Goal: Information Seeking & Learning: Learn about a topic

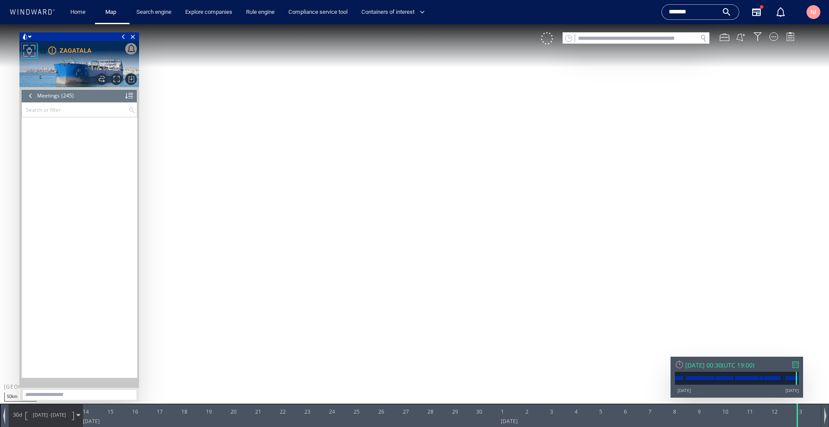
scroll to position [5554, 0]
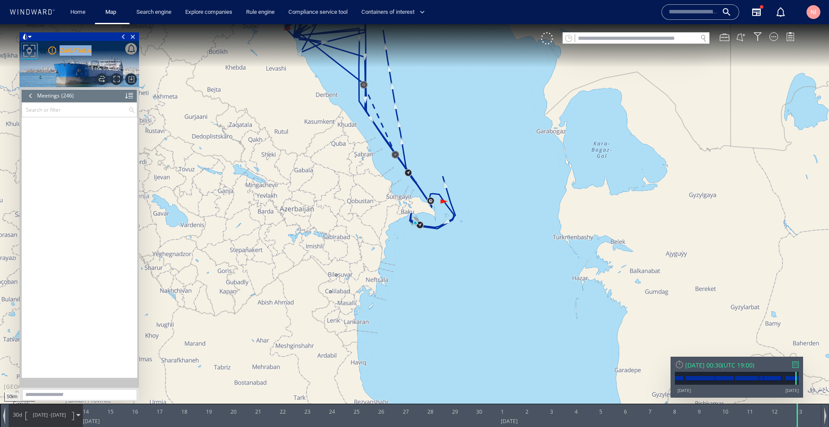
scroll to position [5578, 0]
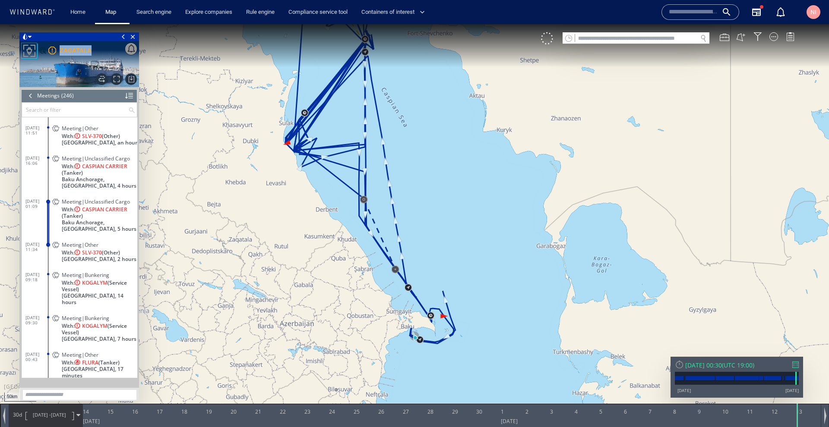
drag, startPoint x: 432, startPoint y: 262, endPoint x: 459, endPoint y: 356, distance: 98.5
click at [459, 395] on canvas "Map" at bounding box center [414, 221] width 829 height 394
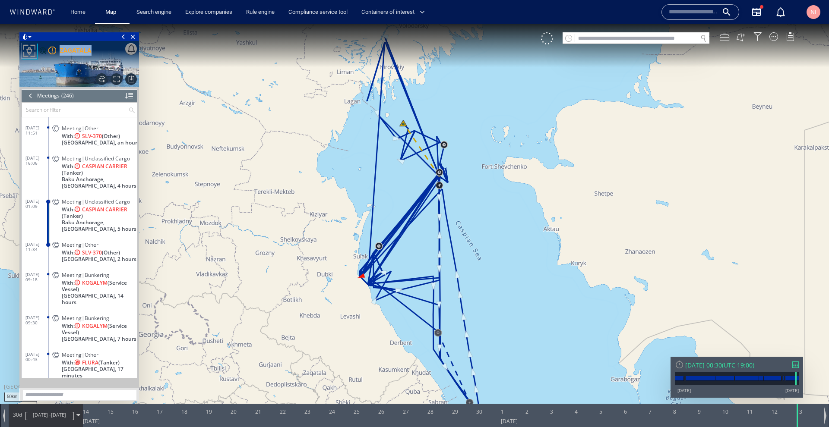
drag, startPoint x: 468, startPoint y: 207, endPoint x: 516, endPoint y: 321, distance: 124.4
click at [516, 321] on canvas "Map" at bounding box center [414, 221] width 829 height 394
click at [798, 368] on div "Sun 13/07/2025 00:30 ( UTC 19:00 ) 09/01/13 24/09/25" at bounding box center [736, 377] width 132 height 41
click at [797, 366] on div at bounding box center [795, 365] width 6 height 6
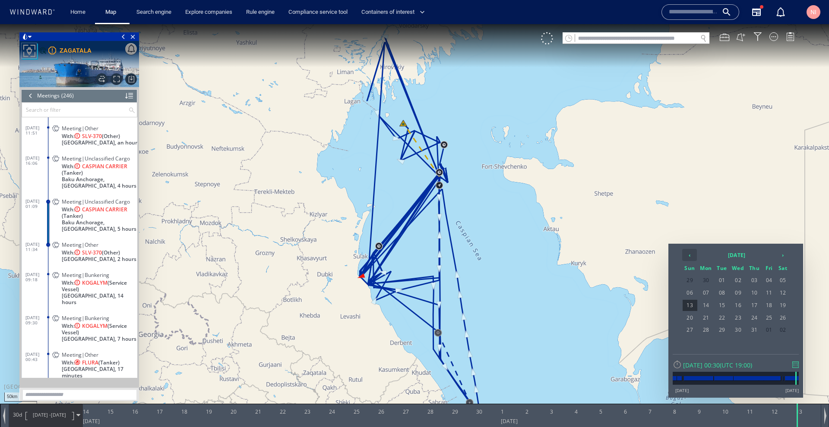
click at [694, 253] on th "‹" at bounding box center [689, 255] width 15 height 12
click at [703, 302] on span "09" at bounding box center [706, 305] width 16 height 11
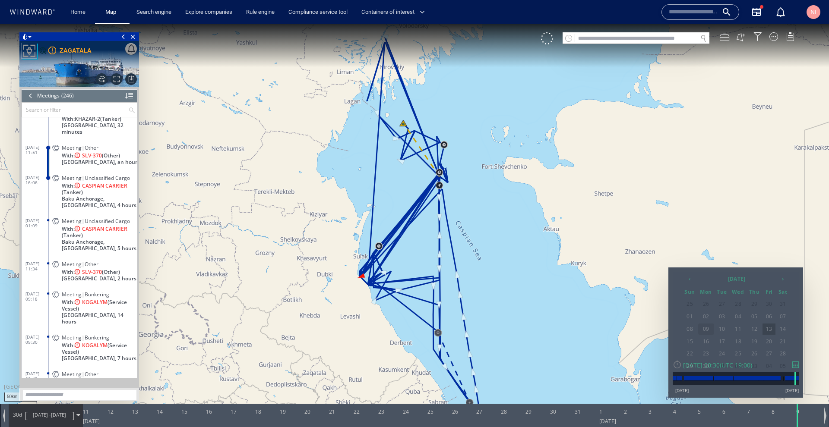
scroll to position [5554, 0]
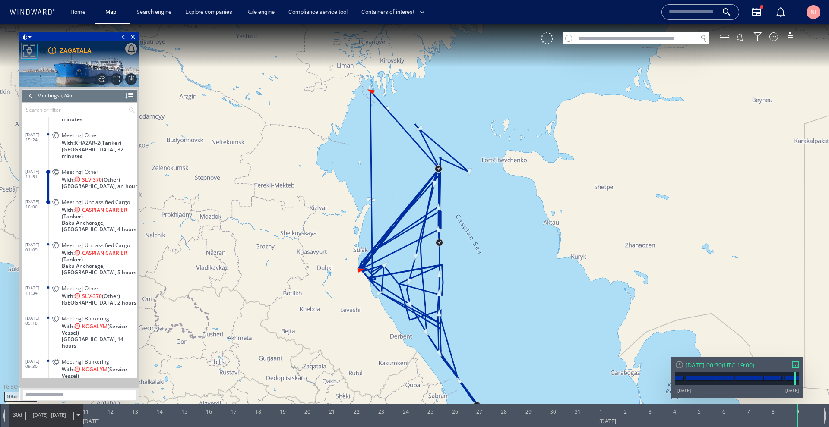
drag, startPoint x: 529, startPoint y: 327, endPoint x: 529, endPoint y: 320, distance: 6.5
click at [529, 320] on canvas "Map" at bounding box center [414, 221] width 829 height 394
click at [492, 426] on div at bounding box center [451, 415] width 737 height 23
click at [135, 37] on span "Close vessel card" at bounding box center [132, 36] width 9 height 9
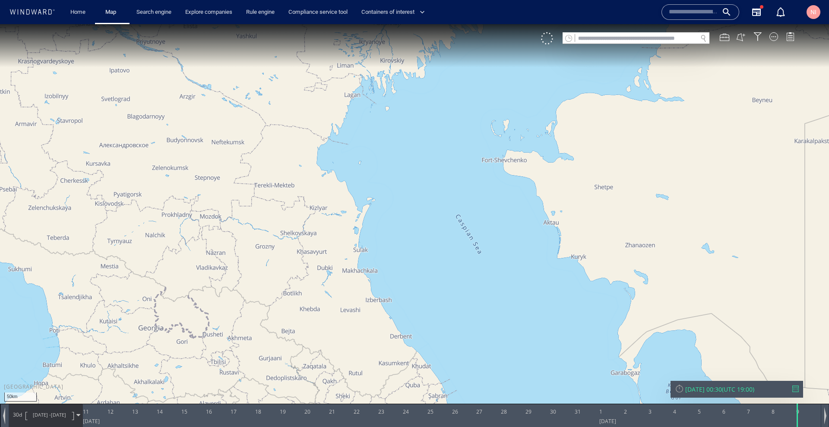
click at [589, 37] on input "text" at bounding box center [636, 39] width 122 height 12
paste input "*******"
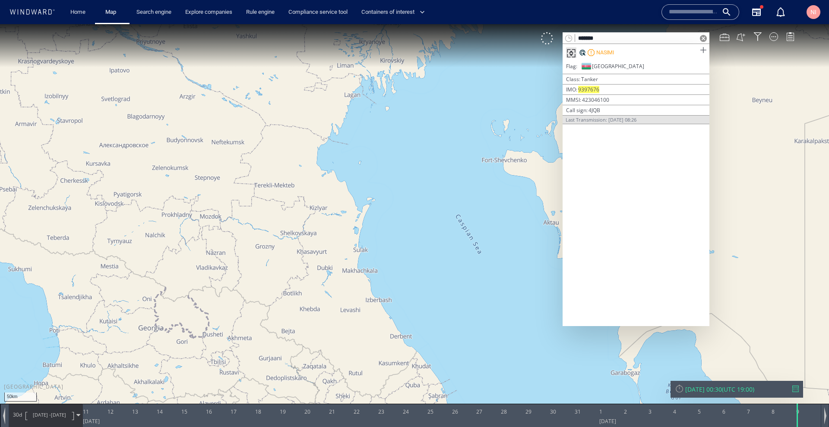
type input "*******"
click at [702, 49] on span at bounding box center [702, 50] width 11 height 11
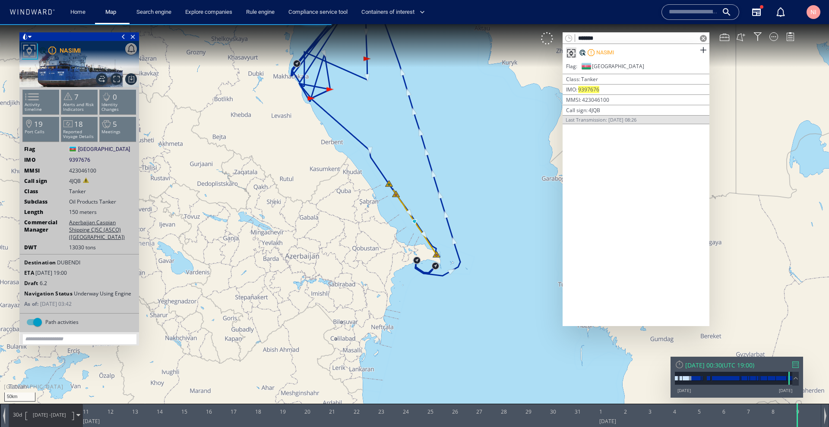
click at [703, 38] on span at bounding box center [703, 38] width 7 height 7
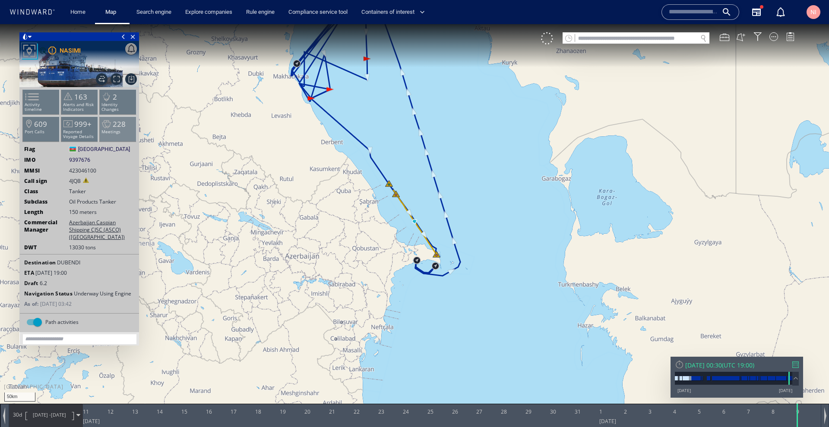
click at [125, 134] on li "228 Meetings" at bounding box center [118, 129] width 37 height 25
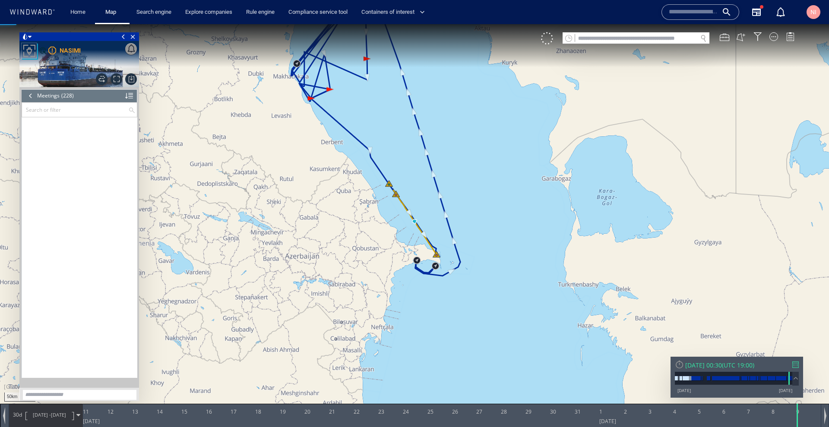
scroll to position [5151, 0]
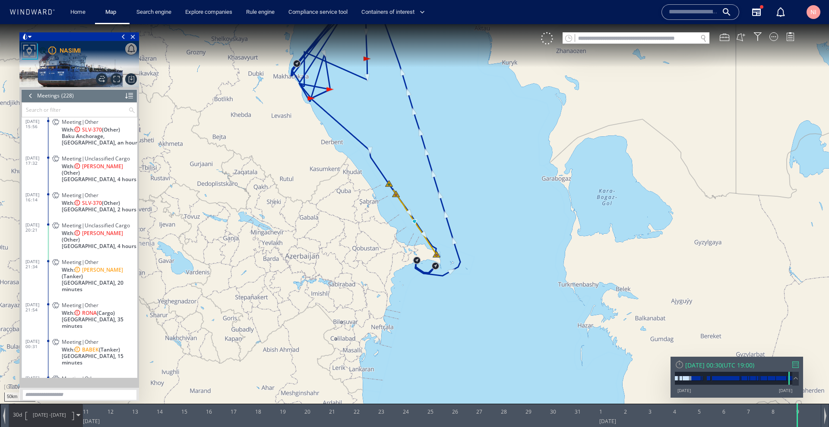
click at [798, 365] on div "Mon 09/06/2025 00:30 ( UTC 19:00 ) 04/01/13 24/09/25" at bounding box center [736, 377] width 132 height 41
click at [797, 365] on div at bounding box center [795, 365] width 6 height 6
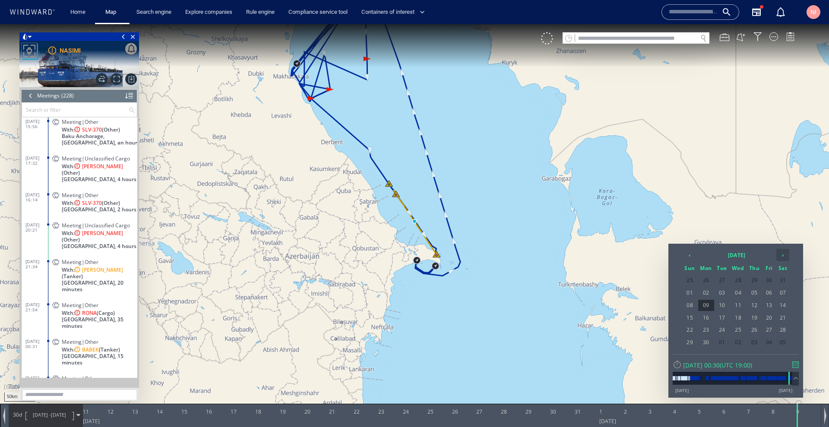
click at [782, 258] on th "›" at bounding box center [782, 255] width 13 height 12
click at [781, 254] on th "›" at bounding box center [782, 255] width 13 height 12
click at [742, 281] on span "03" at bounding box center [738, 280] width 16 height 11
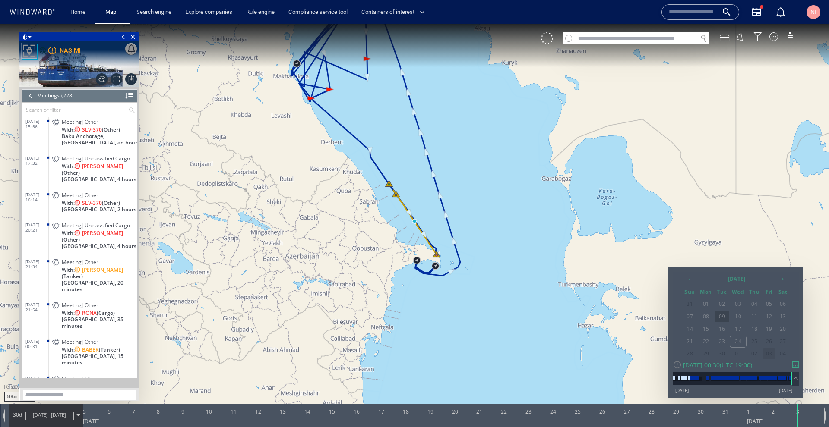
scroll to position [5315, 0]
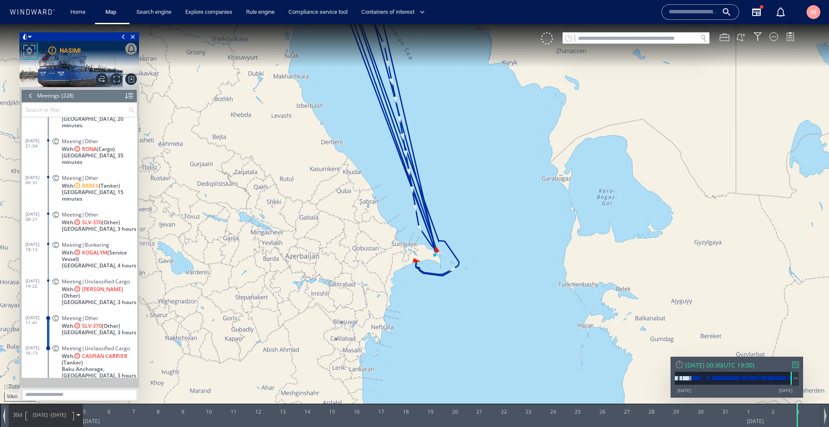
drag, startPoint x: 491, startPoint y: 159, endPoint x: 494, endPoint y: 231, distance: 71.7
click at [494, 231] on canvas "Map" at bounding box center [414, 221] width 829 height 394
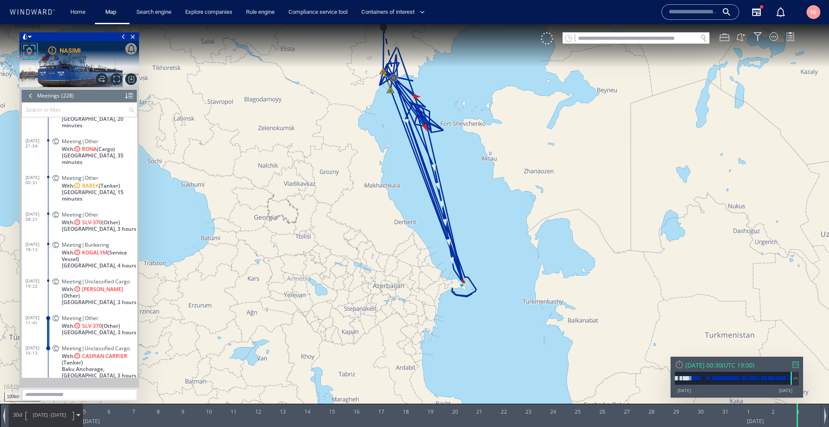
drag, startPoint x: 493, startPoint y: 205, endPoint x: 497, endPoint y: 281, distance: 76.9
click at [497, 281] on canvas "Map" at bounding box center [414, 221] width 829 height 394
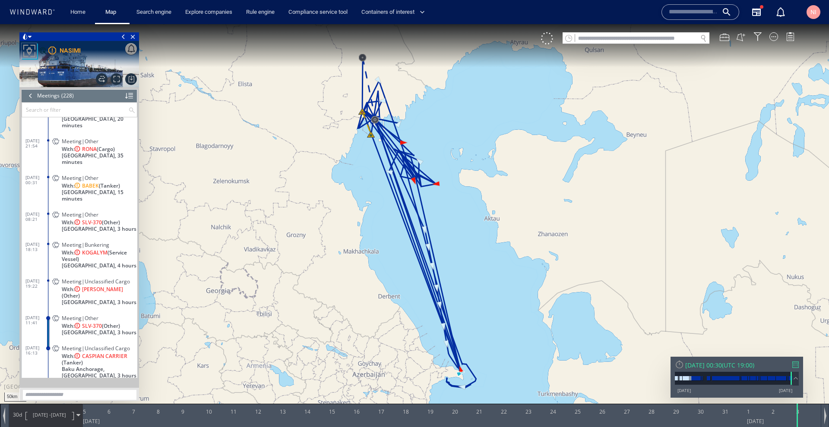
drag, startPoint x: 497, startPoint y: 277, endPoint x: 500, endPoint y: 262, distance: 15.5
click at [500, 262] on canvas "Map" at bounding box center [414, 221] width 829 height 394
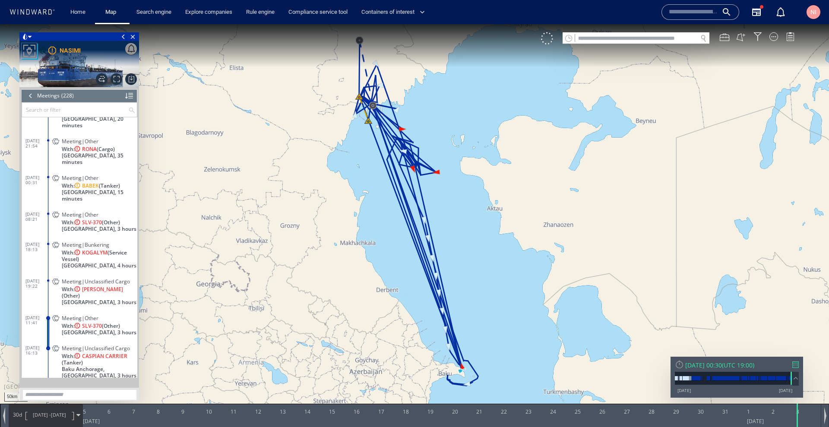
drag, startPoint x: 339, startPoint y: 142, endPoint x: 339, endPoint y: 149, distance: 7.8
click at [339, 149] on canvas "Map" at bounding box center [414, 221] width 829 height 394
click at [135, 34] on span "Close vessel card" at bounding box center [132, 36] width 9 height 9
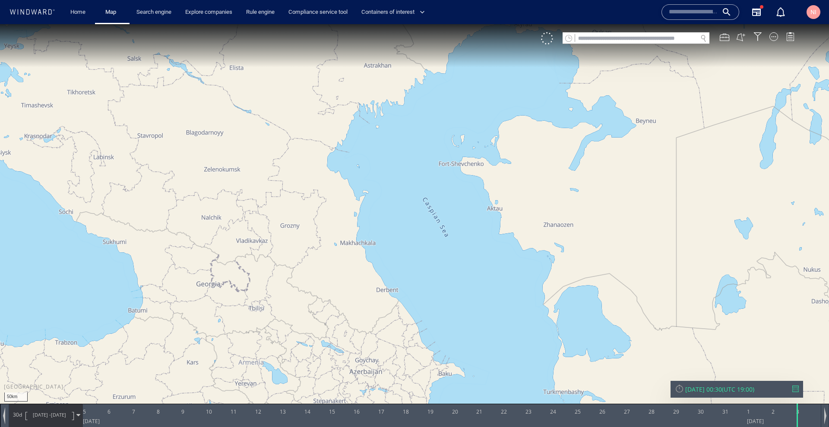
click at [603, 38] on input "text" at bounding box center [636, 39] width 122 height 12
paste input "*******"
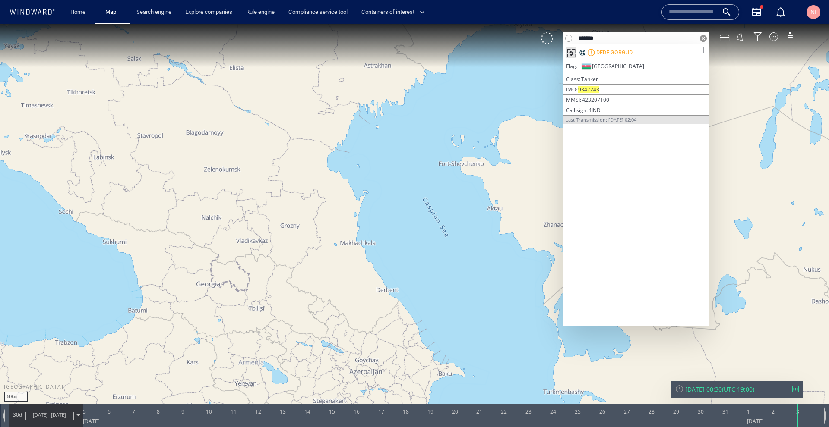
type input "*******"
click at [701, 47] on span at bounding box center [702, 50] width 11 height 11
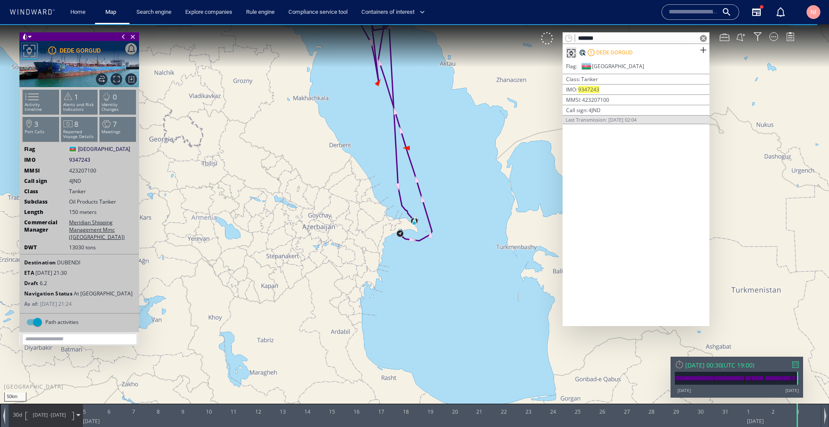
click at [705, 36] on span at bounding box center [703, 38] width 7 height 7
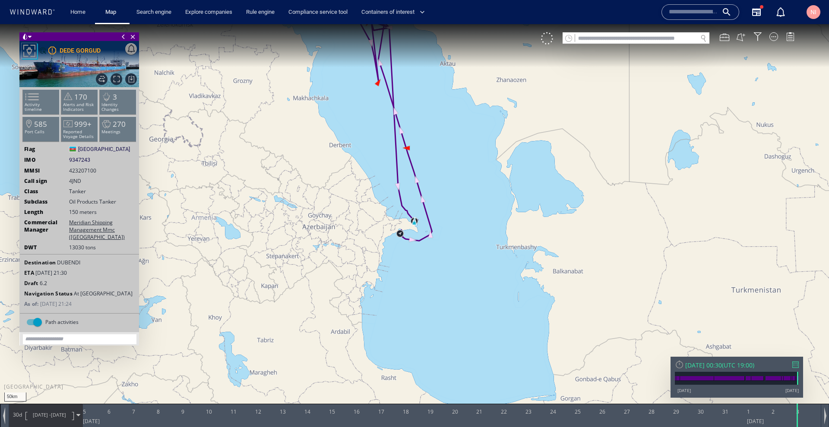
click at [793, 363] on div at bounding box center [795, 365] width 6 height 6
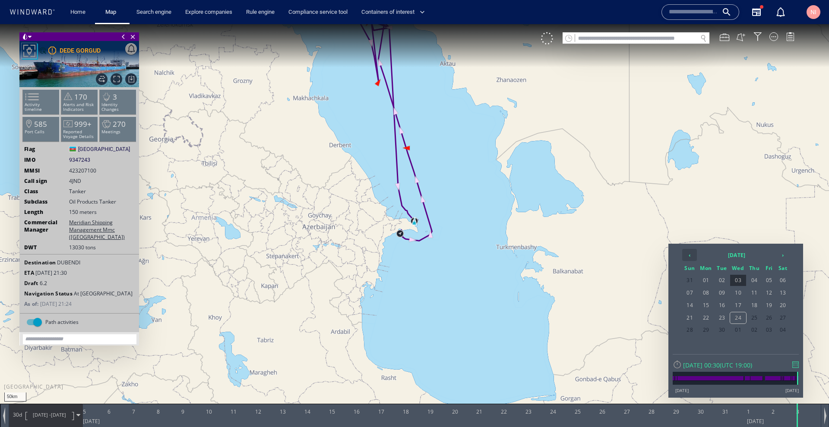
click at [688, 258] on th "‹" at bounding box center [689, 255] width 15 height 12
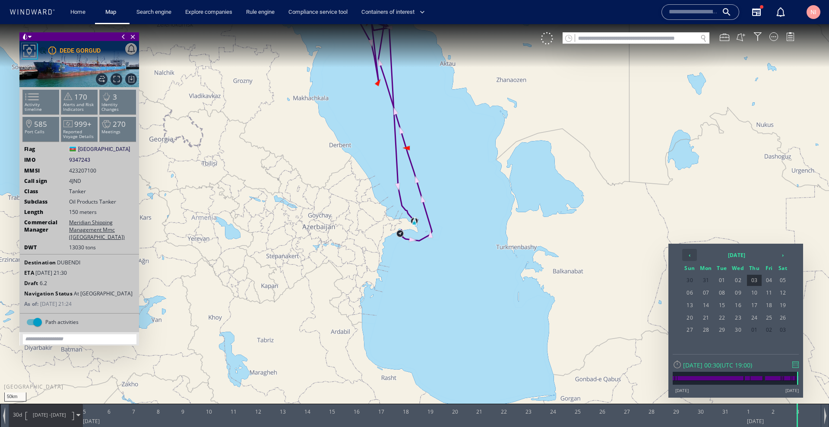
click at [688, 258] on th "‹" at bounding box center [689, 255] width 15 height 12
click at [692, 340] on span "30" at bounding box center [689, 342] width 15 height 11
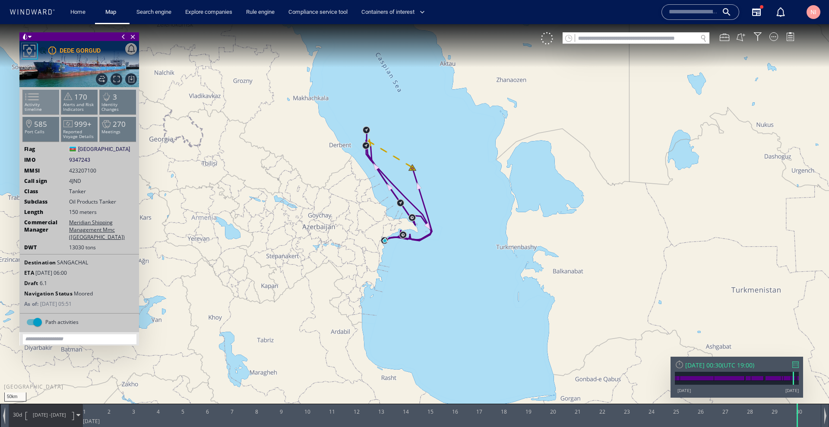
click at [33, 95] on span at bounding box center [26, 97] width 13 height 13
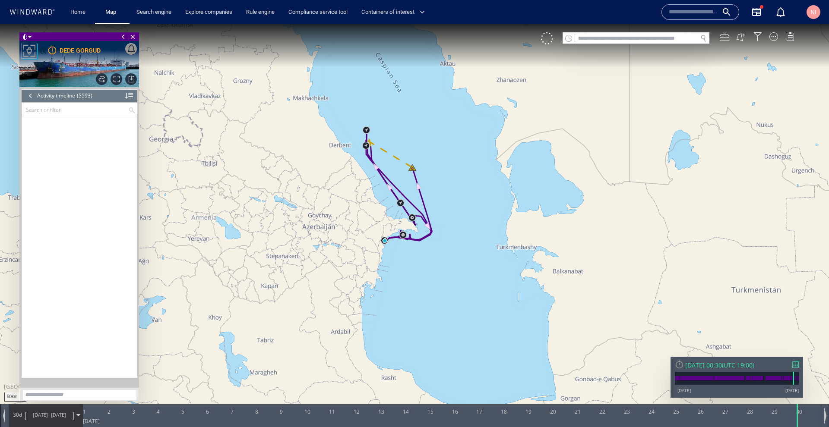
scroll to position [128262, 0]
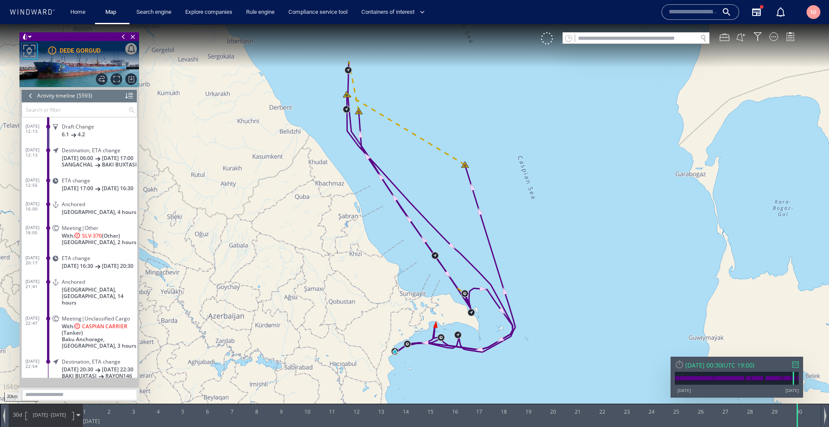
drag, startPoint x: 401, startPoint y: 246, endPoint x: 390, endPoint y: 269, distance: 26.1
click at [390, 269] on canvas "Map" at bounding box center [414, 221] width 829 height 394
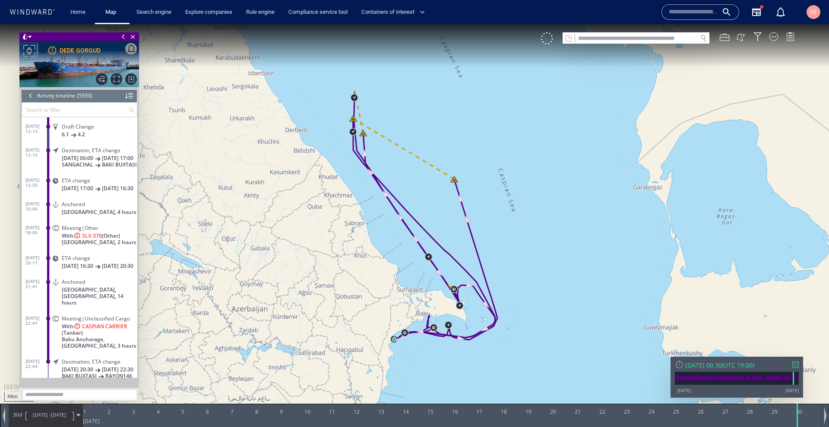
drag, startPoint x: 390, startPoint y: 265, endPoint x: 386, endPoint y: 240, distance: 25.7
click at [386, 240] on canvas "Map" at bounding box center [414, 221] width 829 height 394
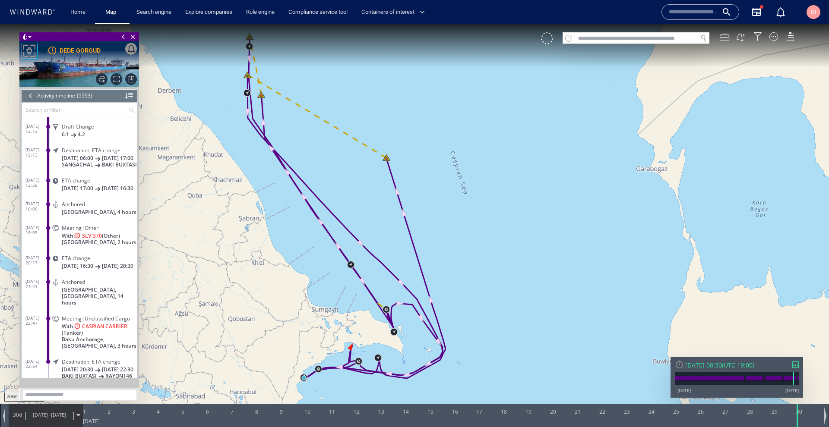
drag, startPoint x: 281, startPoint y: 158, endPoint x: 355, endPoint y: 308, distance: 167.3
click at [355, 308] on canvas "Map" at bounding box center [414, 221] width 829 height 394
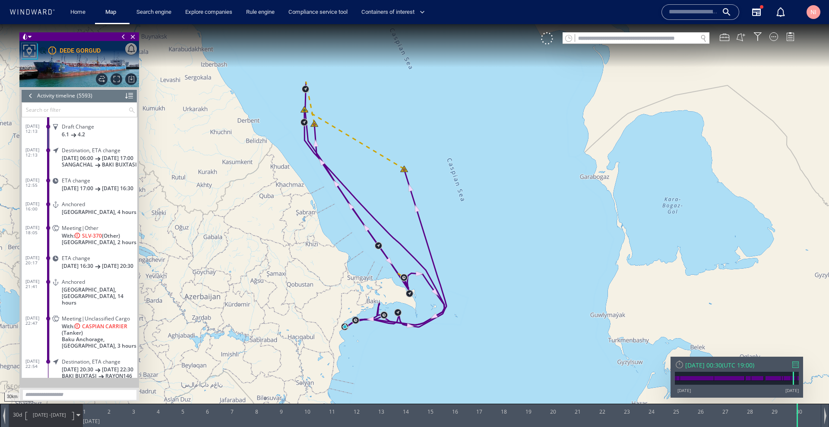
drag, startPoint x: 346, startPoint y: 309, endPoint x: 377, endPoint y: 211, distance: 102.9
click at [377, 211] on canvas "Map" at bounding box center [414, 221] width 829 height 394
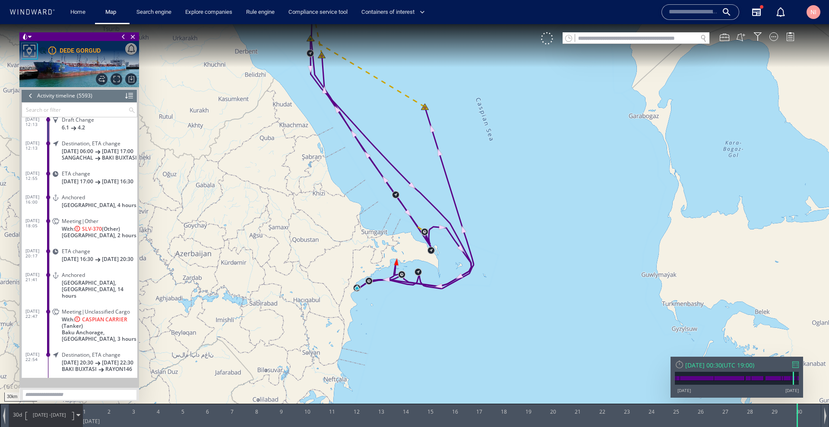
scroll to position [128270, 0]
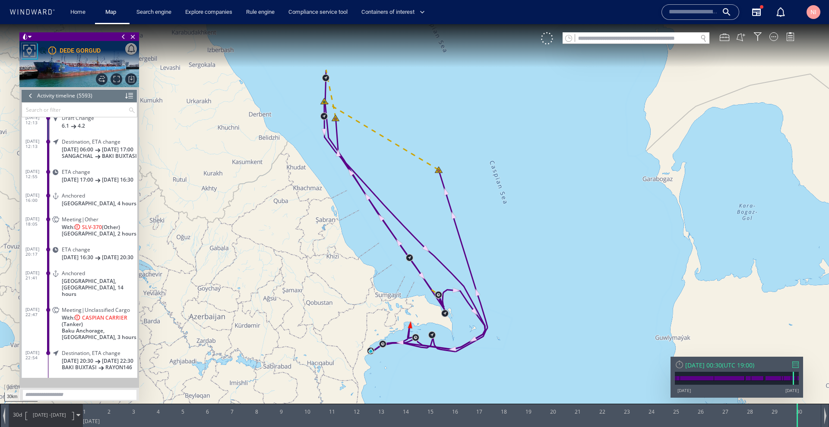
drag, startPoint x: 529, startPoint y: 215, endPoint x: 543, endPoint y: 278, distance: 64.5
click at [543, 278] on canvas "Map" at bounding box center [414, 221] width 829 height 394
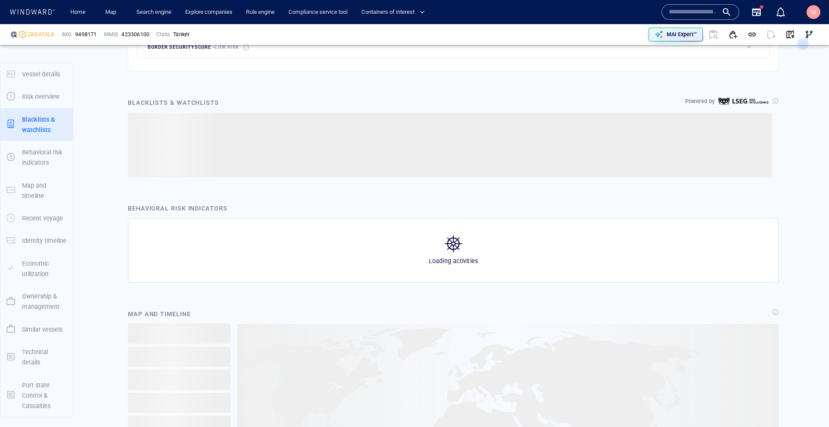
scroll to position [627, 0]
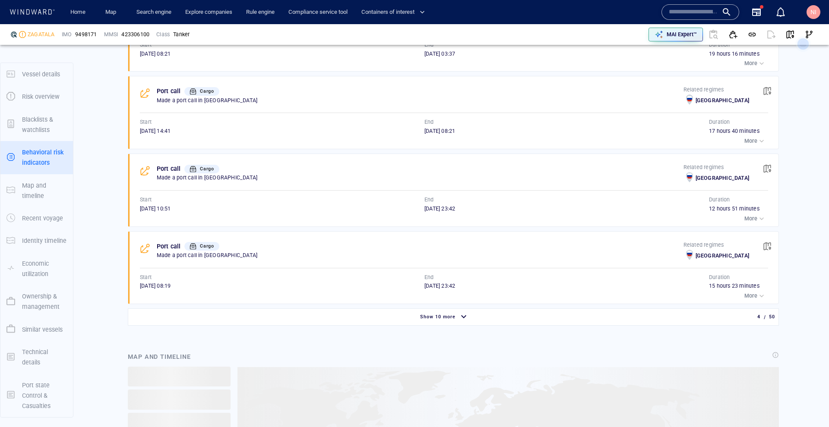
scroll to position [728, 0]
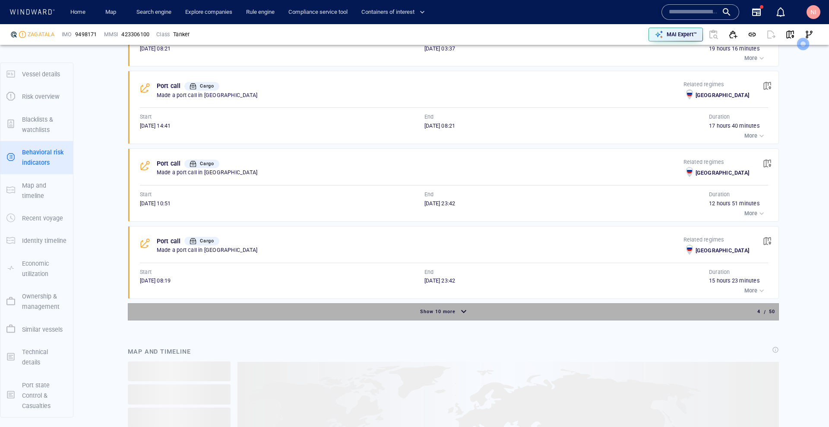
click at [457, 309] on div "button" at bounding box center [464, 312] width 14 height 15
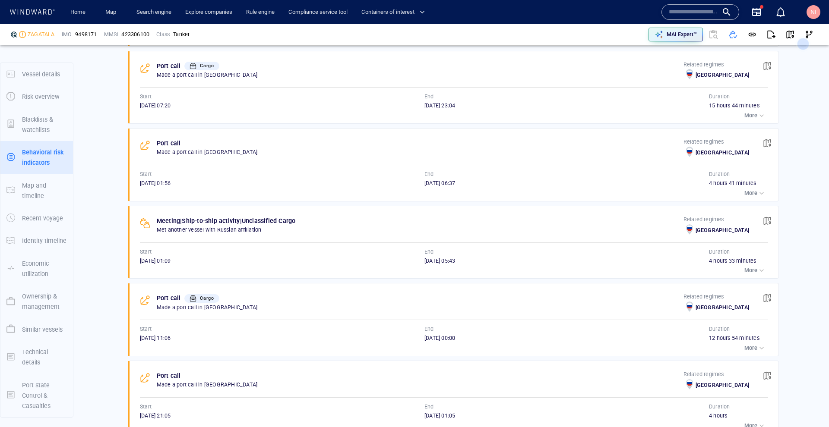
scroll to position [1307, 0]
drag, startPoint x: 139, startPoint y: 243, endPoint x: 169, endPoint y: 242, distance: 29.8
click at [169, 242] on div "Meeting | Ship-to-ship activity | Unclassified Cargo Met another vessel with Ru…" at bounding box center [456, 242] width 644 height 72
copy span "13/07/2025"
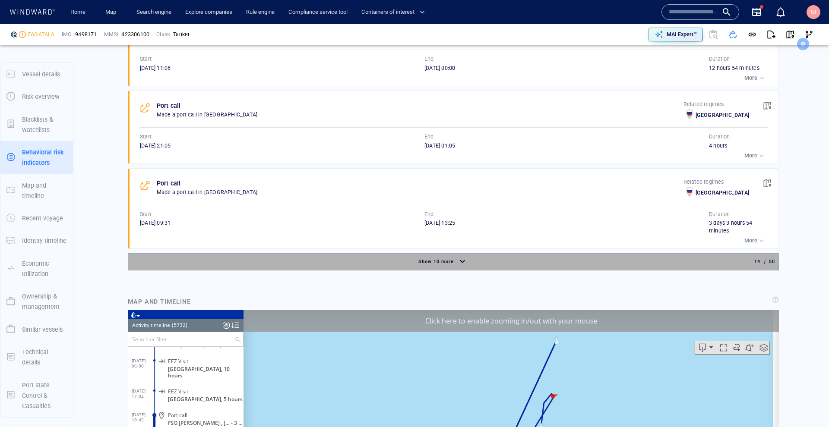
click at [461, 255] on div "button" at bounding box center [462, 262] width 14 height 15
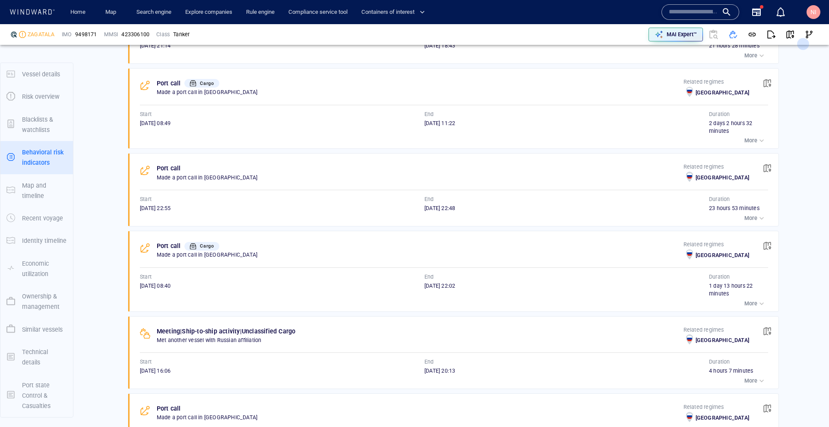
scroll to position [2003, 0]
drag, startPoint x: 139, startPoint y: 340, endPoint x: 168, endPoint y: 343, distance: 29.5
click at [168, 343] on div "Meeting | Ship-to-ship activity | Unclassified Cargo Met another vessel with Ru…" at bounding box center [456, 352] width 644 height 72
copy span "09/06/2025"
click at [703, 9] on input "text" at bounding box center [692, 12] width 49 height 13
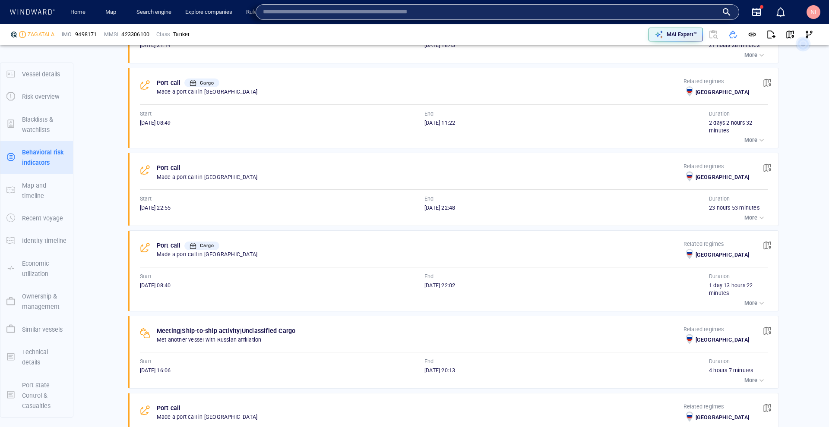
paste input "*******"
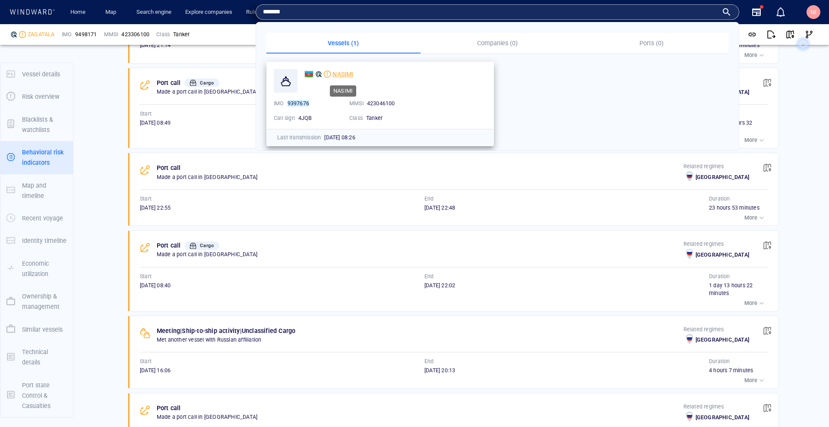
type input "*******"
click at [342, 72] on span "NASIMI" at bounding box center [342, 74] width 21 height 7
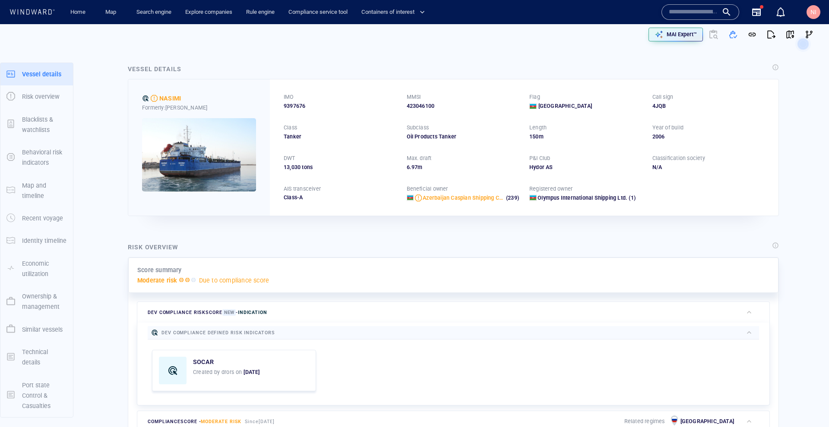
click at [41, 301] on p "Ownership & management" at bounding box center [44, 301] width 45 height 21
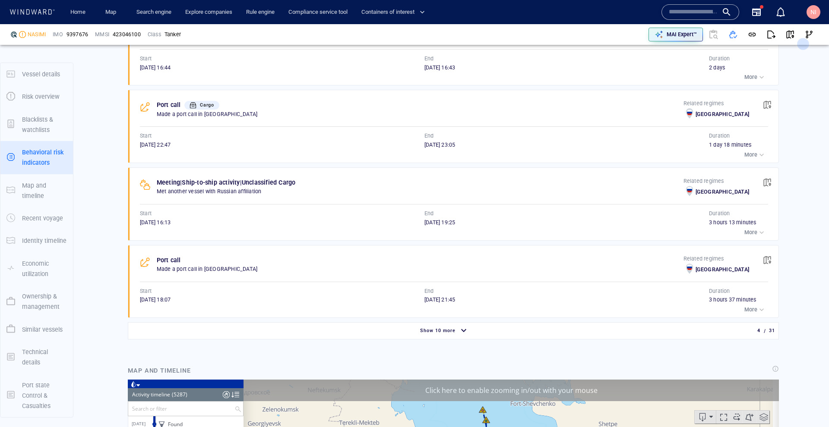
scroll to position [720, 0]
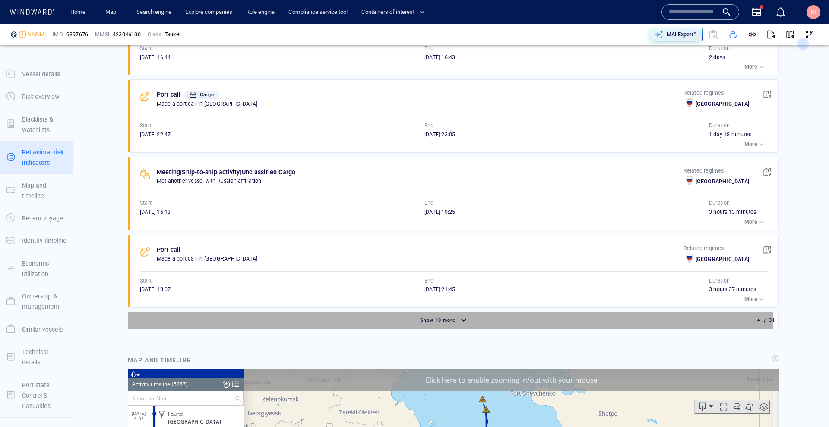
click at [444, 318] on span "Show 10 more" at bounding box center [437, 321] width 35 height 6
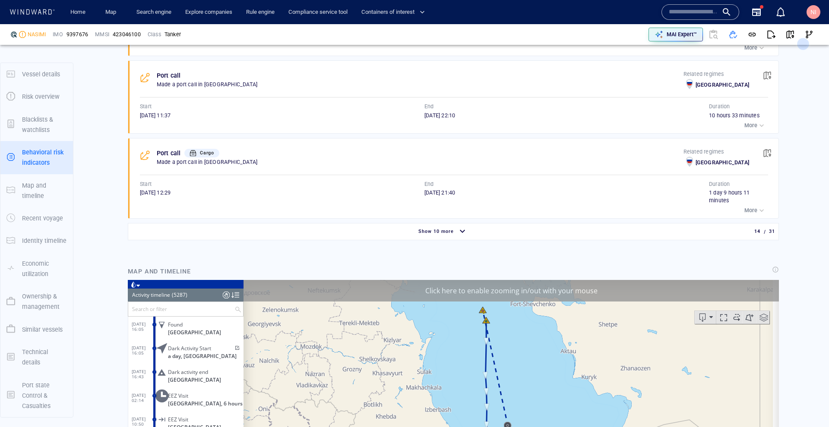
scroll to position [1609, 0]
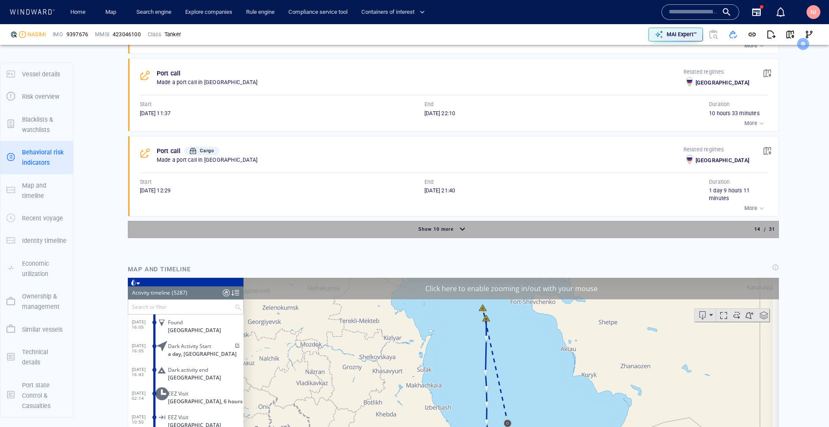
click at [459, 222] on div "button" at bounding box center [462, 229] width 14 height 15
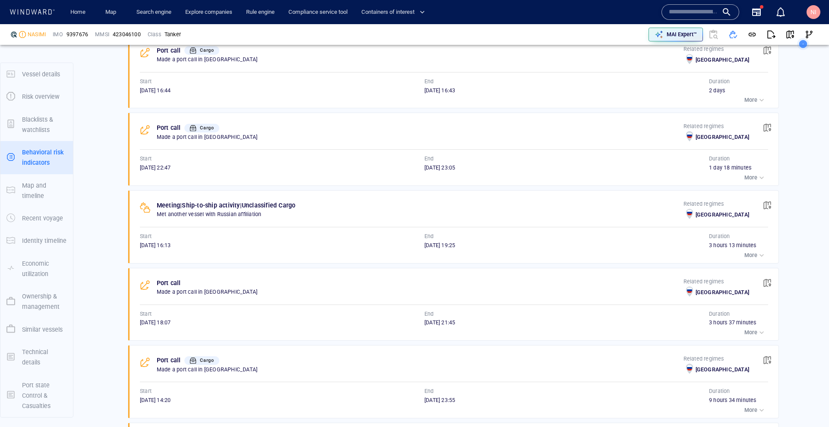
scroll to position [684, 0]
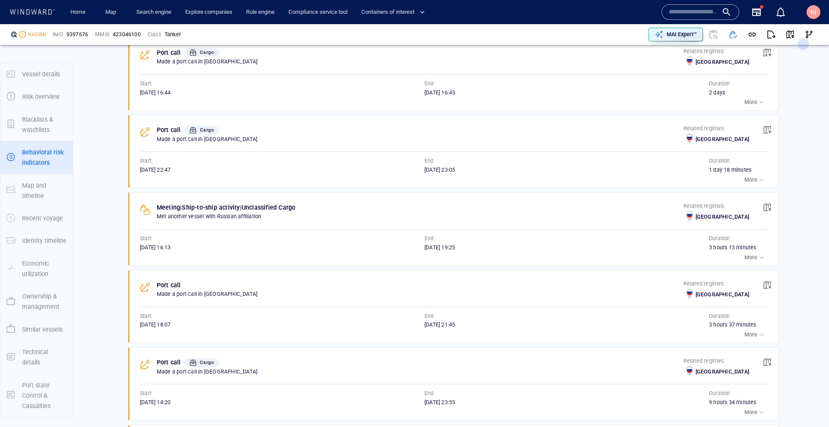
drag, startPoint x: 139, startPoint y: 240, endPoint x: 180, endPoint y: 240, distance: 41.4
click at [169, 241] on div "Meeting | Ship-to-ship activity | Unclassified Cargo Met another vessel with Ru…" at bounding box center [456, 229] width 644 height 72
copy span "03/09/2025"
click at [678, 13] on input "text" at bounding box center [692, 12] width 49 height 13
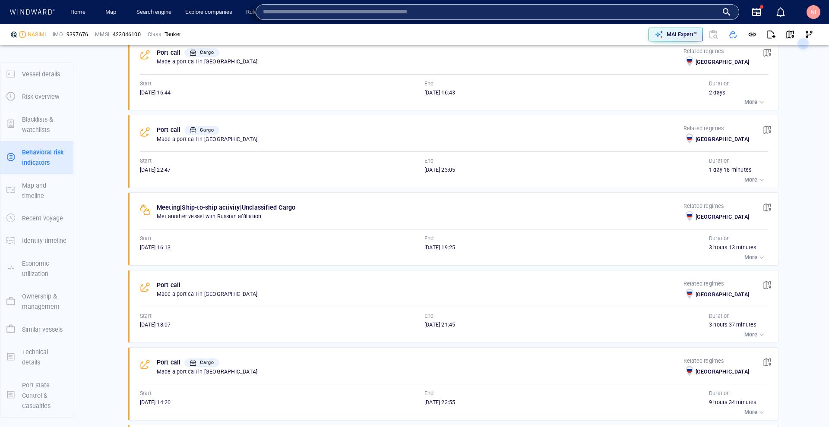
paste input "*******"
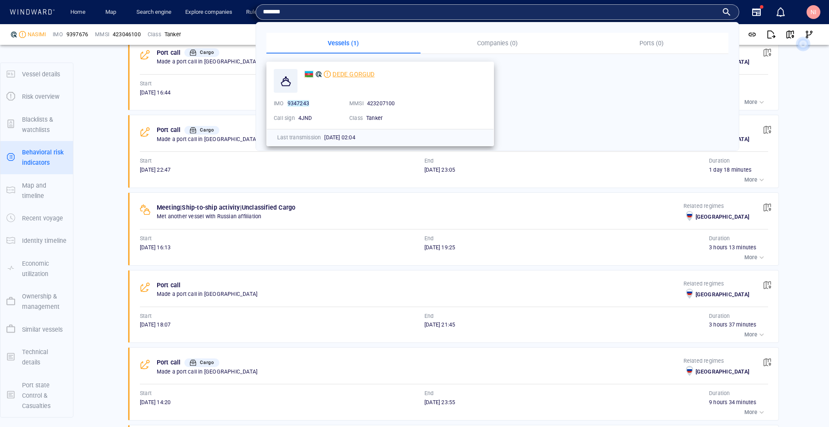
type input "*******"
click at [363, 72] on span "DEDE GORGUD" at bounding box center [353, 74] width 42 height 7
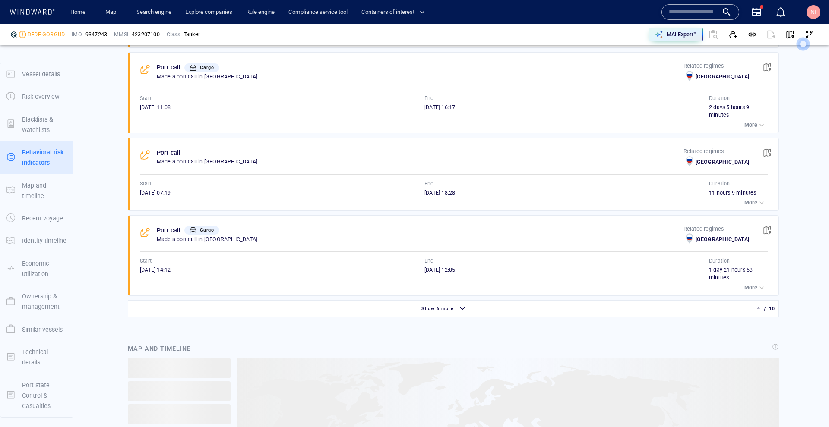
scroll to position [784, 0]
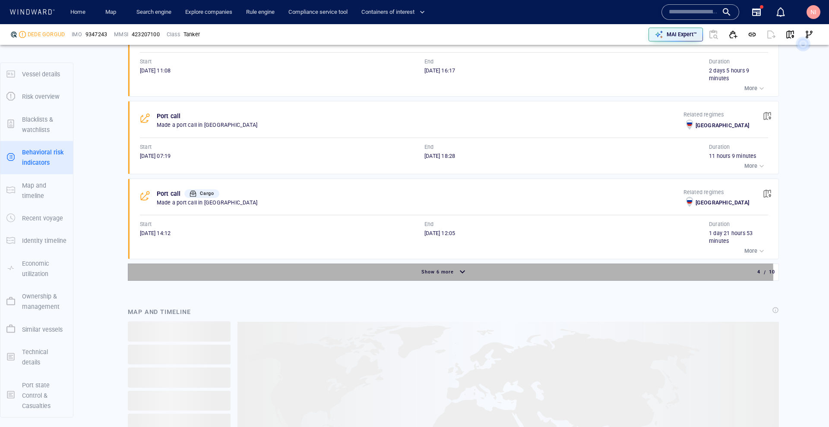
click at [425, 269] on span "Show 6 more" at bounding box center [437, 272] width 32 height 6
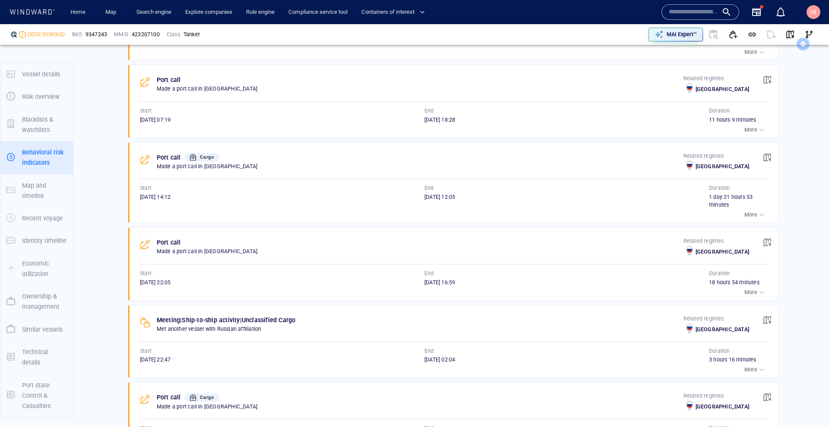
scroll to position [826, 0]
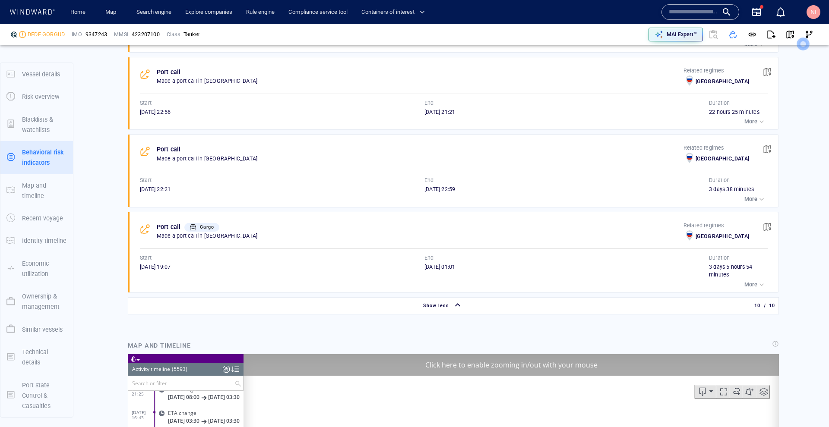
scroll to position [1235, 0]
